Goal: Information Seeking & Learning: Compare options

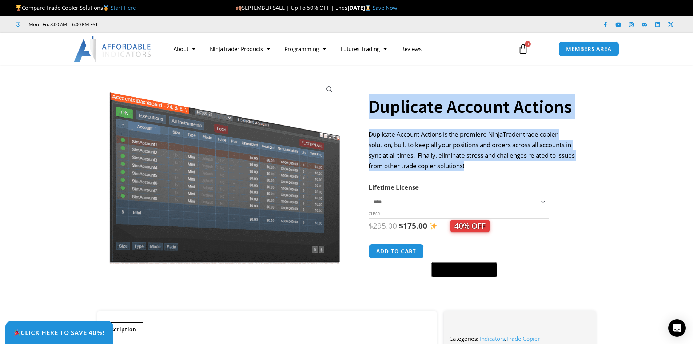
drag, startPoint x: 367, startPoint y: 115, endPoint x: 473, endPoint y: 163, distance: 117.1
click at [473, 163] on div "**********" at bounding box center [346, 191] width 505 height 239
click at [473, 165] on p "Duplicate Account Actions is the premiere NinjaTrader trade copier solution, bu…" at bounding box center [474, 150] width 212 height 42
drag, startPoint x: 473, startPoint y: 165, endPoint x: 360, endPoint y: 107, distance: 127.2
click at [360, 107] on div "**********" at bounding box center [346, 191] width 505 height 239
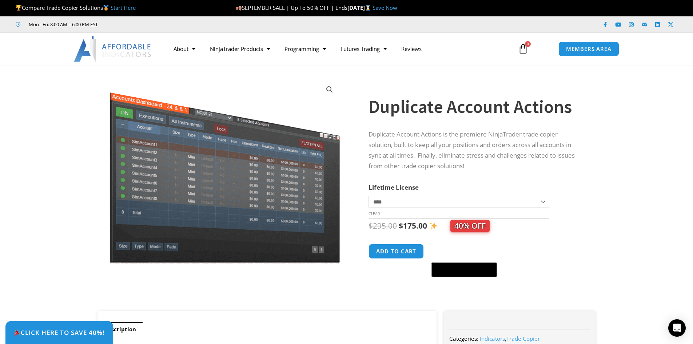
click at [439, 192] on tr "**********" at bounding box center [458, 200] width 180 height 36
click at [443, 200] on select "**********" at bounding box center [458, 202] width 180 height 12
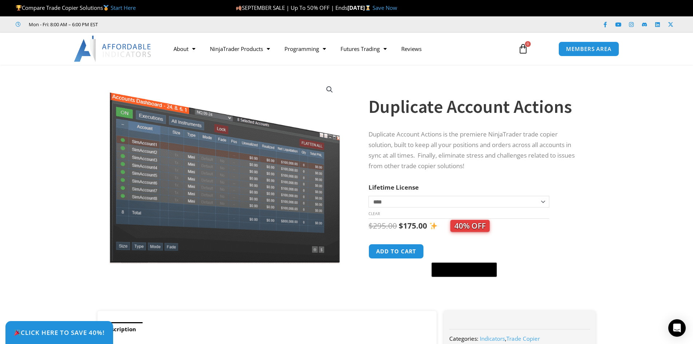
click at [454, 187] on th "Lifetime License" at bounding box center [458, 187] width 180 height 11
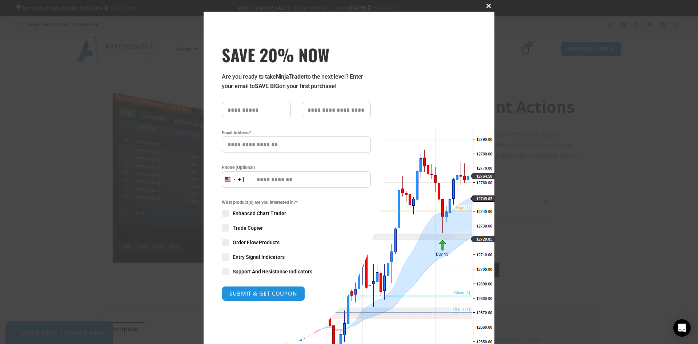
scroll to position [48, 0]
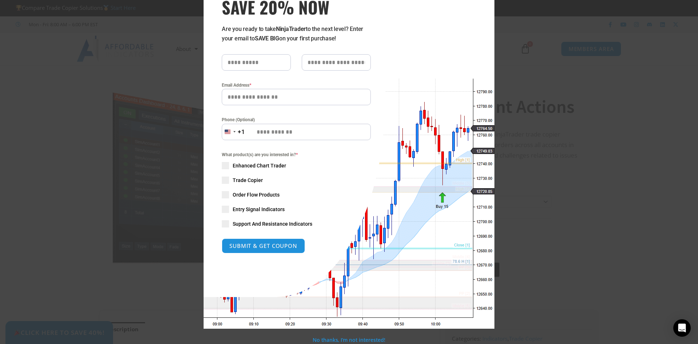
drag, startPoint x: 458, startPoint y: 146, endPoint x: 437, endPoint y: 149, distance: 20.6
click at [437, 149] on div "Close this module SAVE 20% NOW Are you ready to take NinjaTrader to the next le…" at bounding box center [349, 146] width 291 height 364
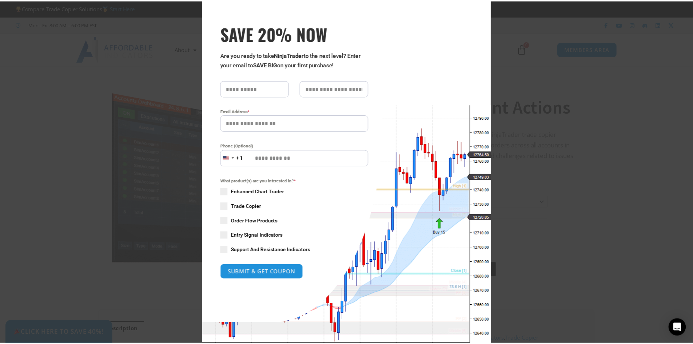
scroll to position [0, 0]
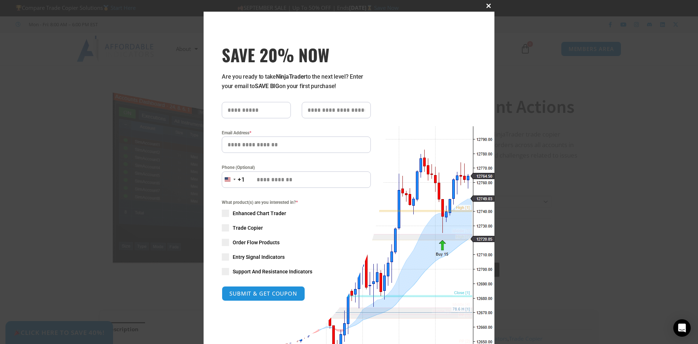
click at [489, 4] on span "SAVE 20% NOW popup" at bounding box center [489, 6] width 12 height 4
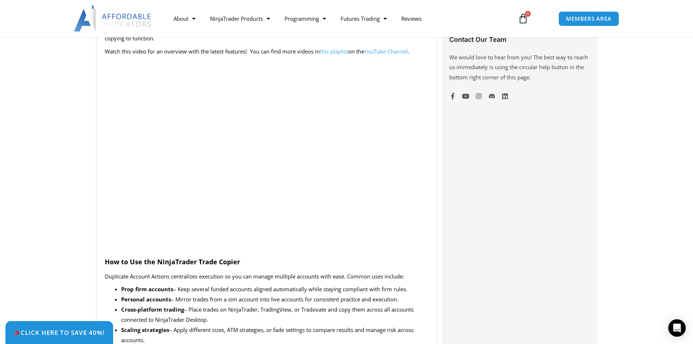
scroll to position [364, 0]
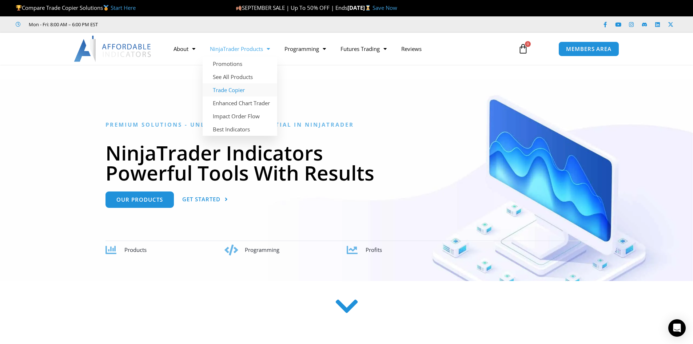
click at [244, 88] on link "Trade Copier" at bounding box center [240, 89] width 75 height 13
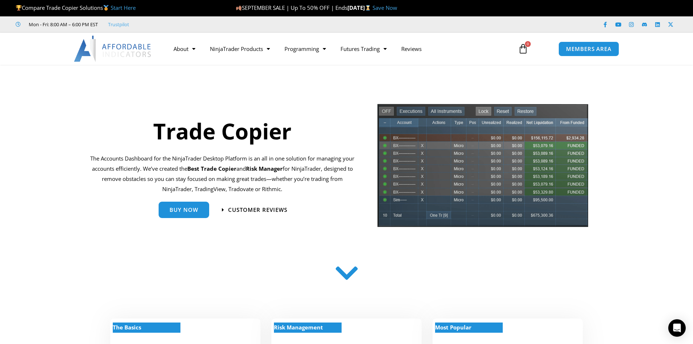
click at [126, 7] on link "Start Here" at bounding box center [123, 7] width 25 height 7
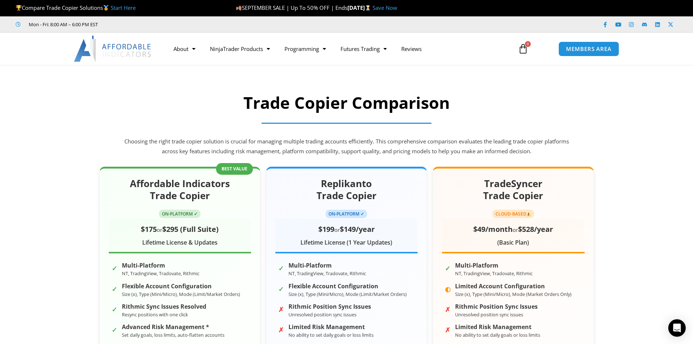
click at [397, 6] on link "Save Now" at bounding box center [384, 7] width 25 height 7
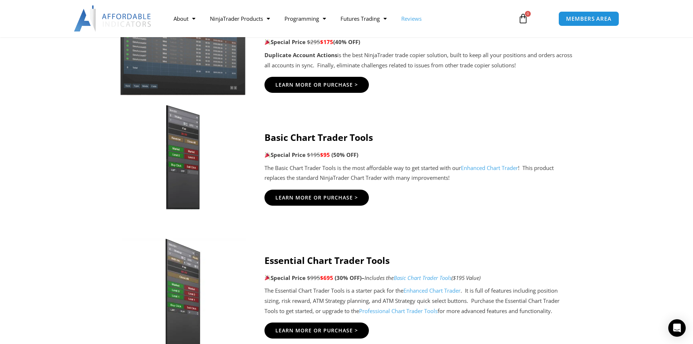
scroll to position [606, 0]
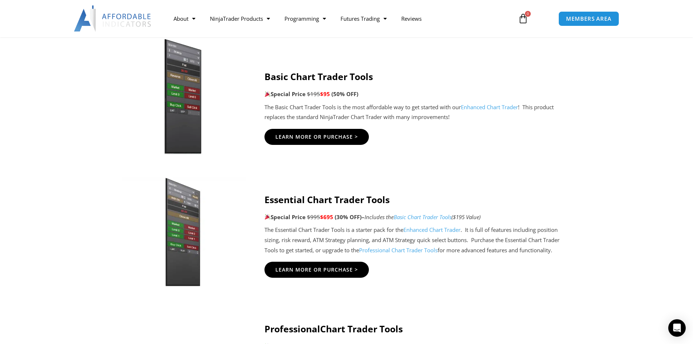
click at [193, 61] on img at bounding box center [183, 97] width 140 height 120
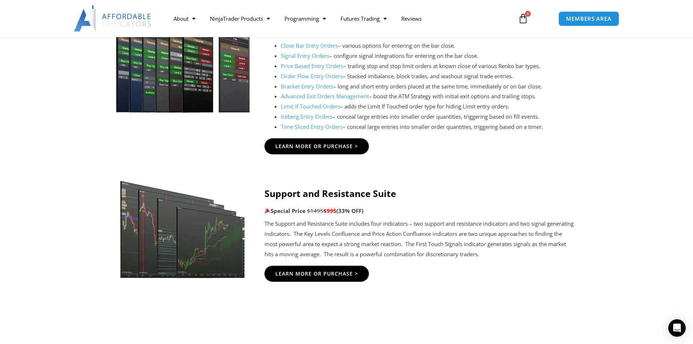
scroll to position [1091, 0]
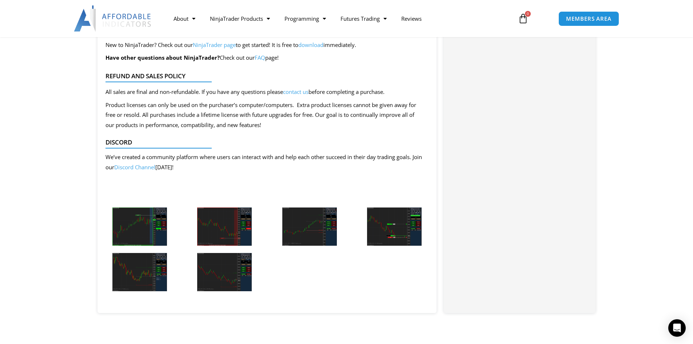
scroll to position [1818, 0]
